Goal: Ask a question

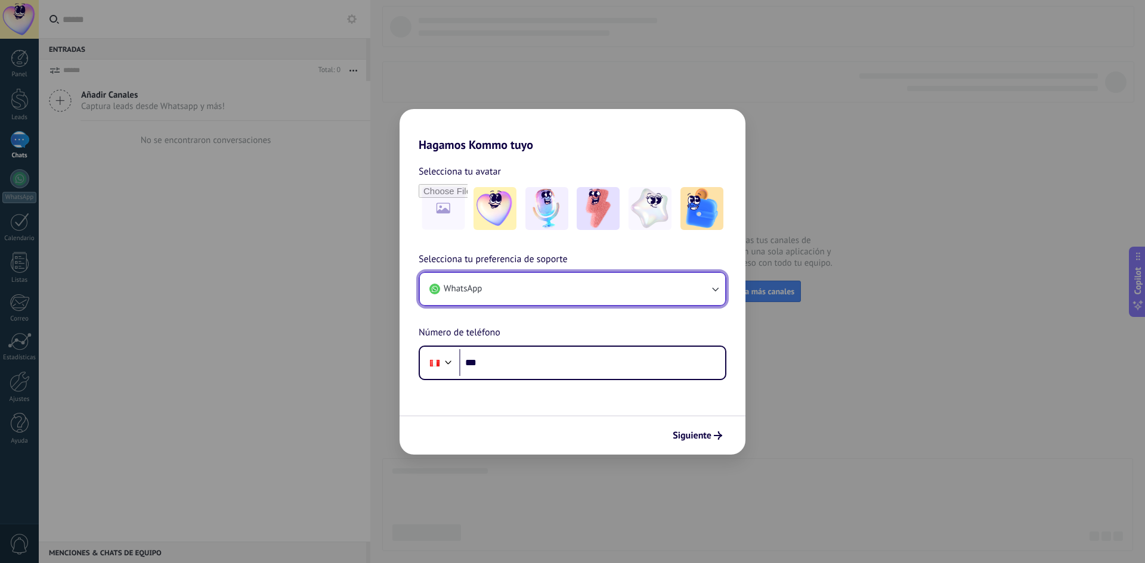
click at [627, 286] on button "WhatsApp" at bounding box center [572, 289] width 305 height 32
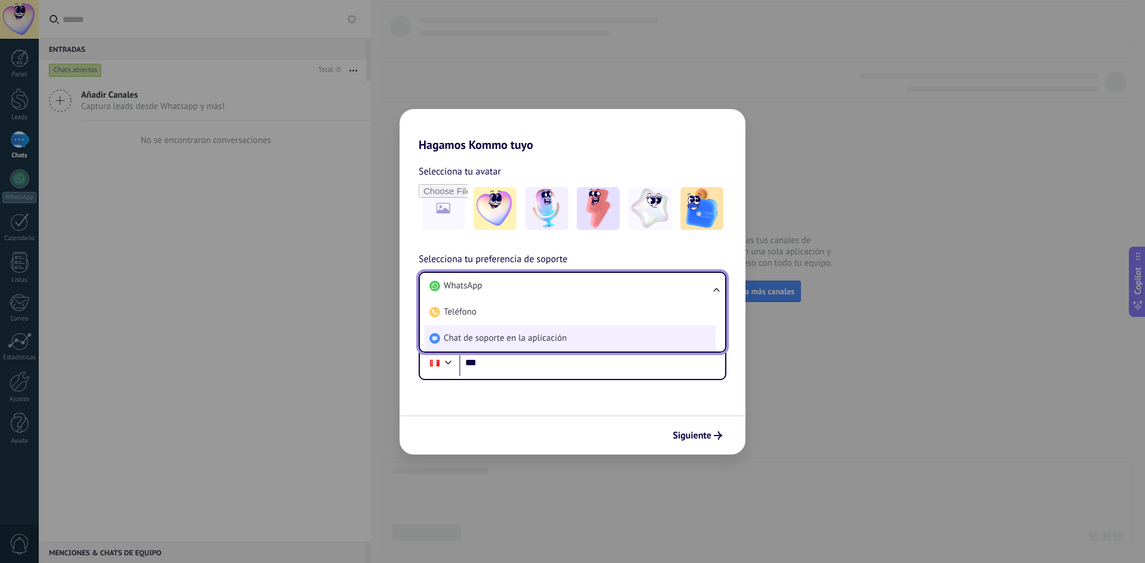
click at [563, 336] on span "Chat de soporte en la aplicación" at bounding box center [505, 339] width 123 height 12
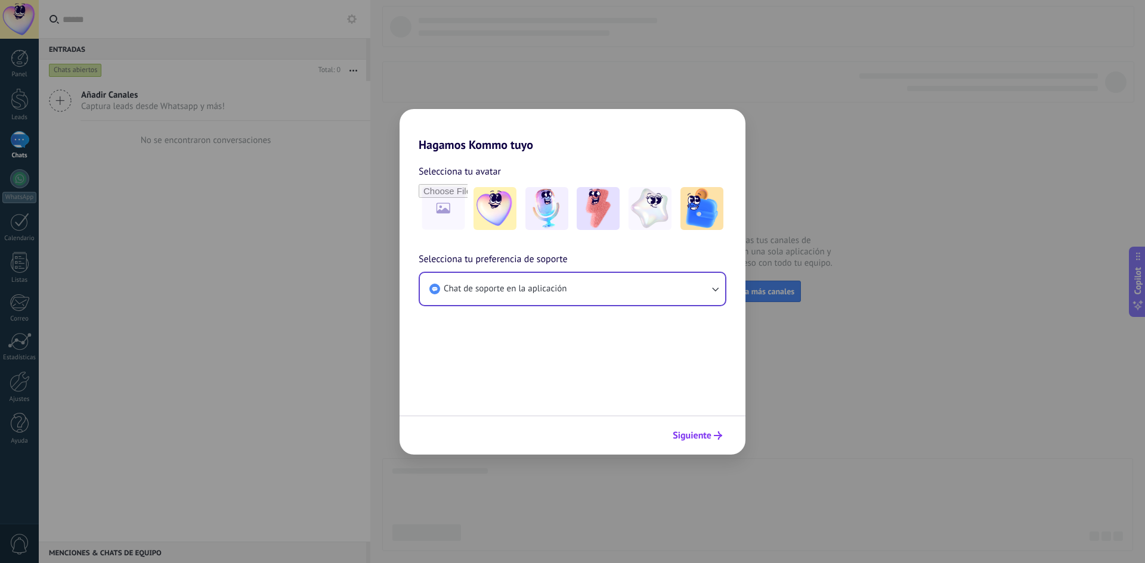
click at [688, 432] on span "Siguiente" at bounding box center [691, 436] width 39 height 8
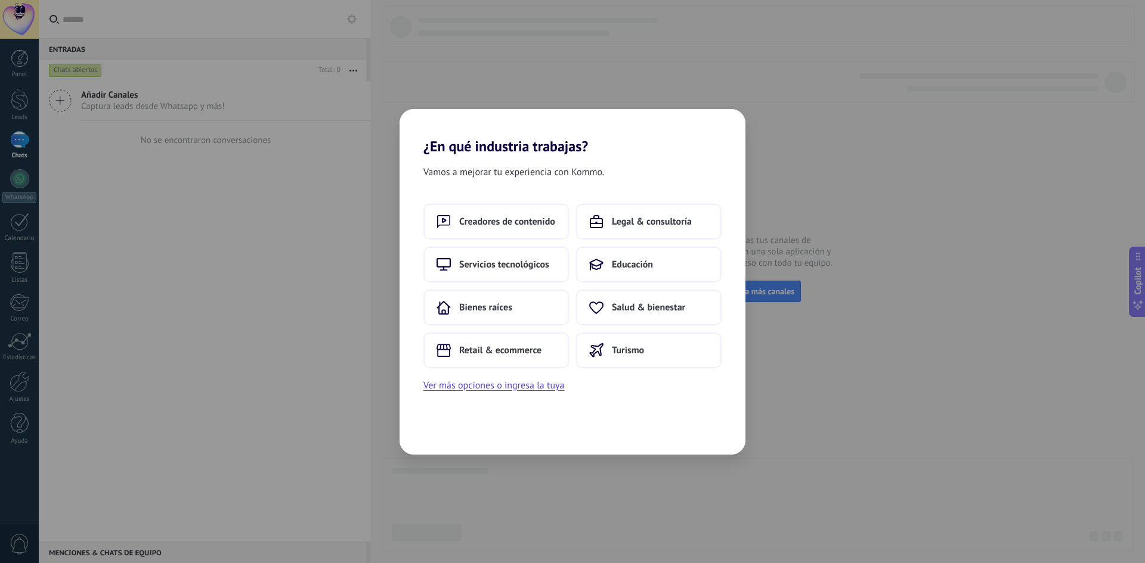
click at [621, 421] on div "Vamos a mejorar tu experiencia con Kommo. Creadores de contenido Legal & consul…" at bounding box center [572, 305] width 346 height 300
click at [727, 136] on h2 "¿En qué industria trabajas?" at bounding box center [572, 132] width 346 height 46
click at [817, 80] on div "¿En qué industria trabajas? Vamos a mejorar tu experiencia con Kommo. Creadores…" at bounding box center [572, 281] width 1145 height 563
click at [519, 408] on div "Vamos a mejorar tu experiencia con Kommo. Creadores de contenido Legal & consul…" at bounding box center [572, 305] width 346 height 300
click at [156, 307] on div "¿En qué industria trabajas? Vamos a mejorar tu experiencia con Kommo. Creadores…" at bounding box center [572, 281] width 1145 height 563
